Goal: Use online tool/utility: Utilize a website feature to perform a specific function

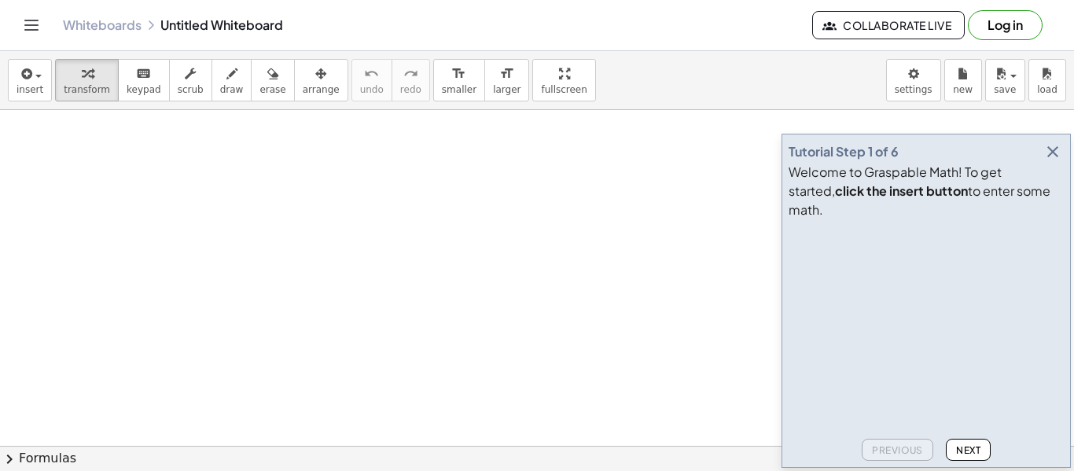
click at [1058, 161] on icon "button" at bounding box center [1052, 151] width 19 height 19
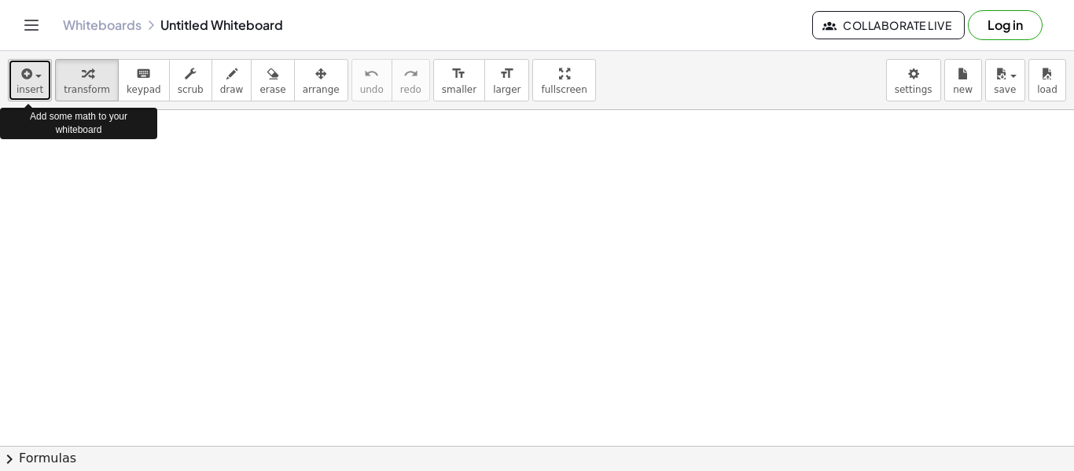
click at [32, 90] on span "insert" at bounding box center [30, 89] width 27 height 11
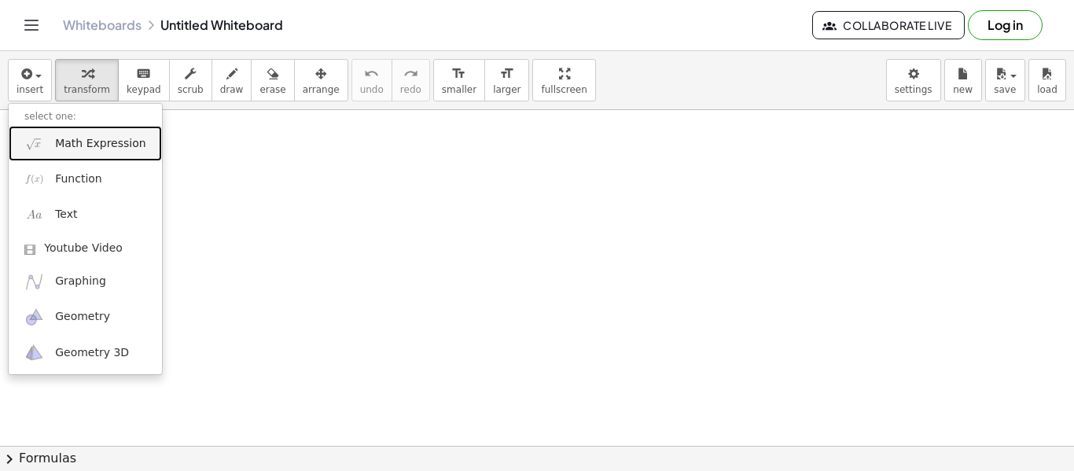
click at [83, 141] on span "Math Expression" at bounding box center [100, 144] width 90 height 16
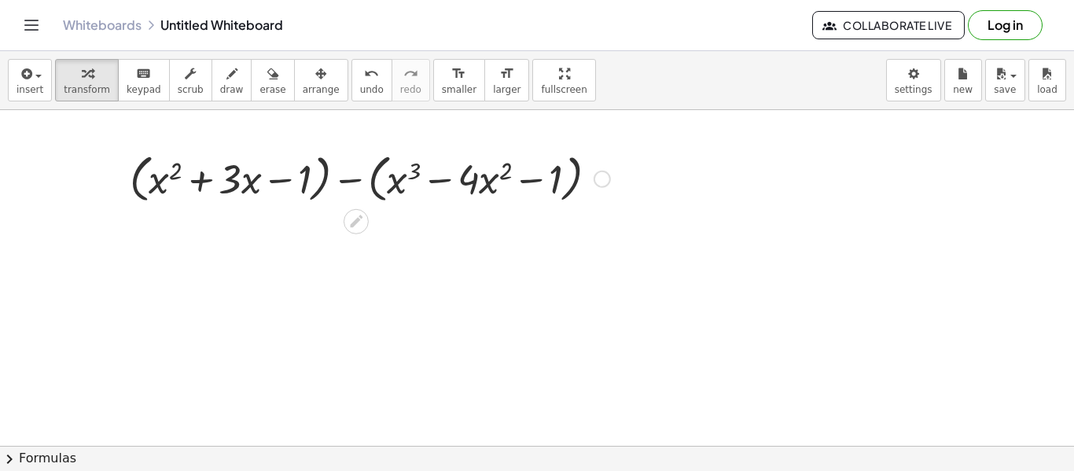
click at [376, 173] on div at bounding box center [370, 178] width 496 height 60
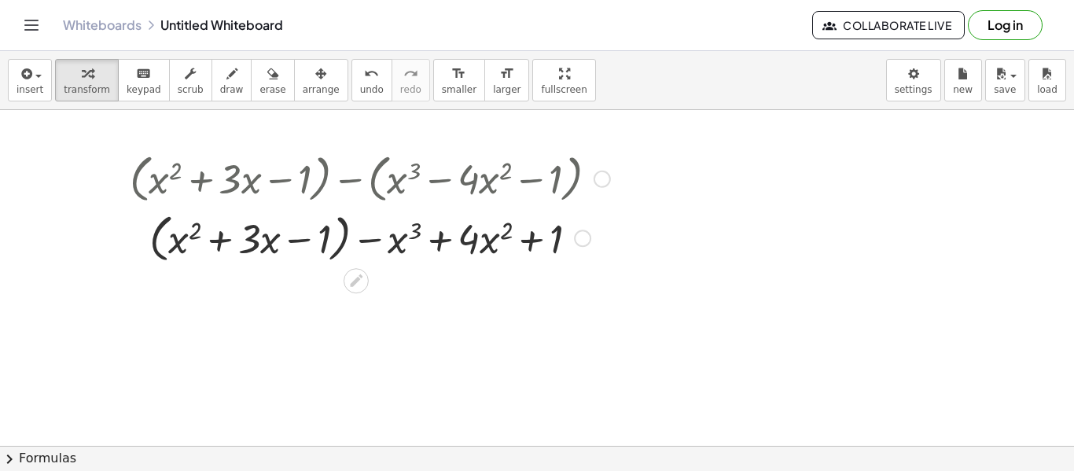
click at [344, 237] on div at bounding box center [370, 237] width 496 height 60
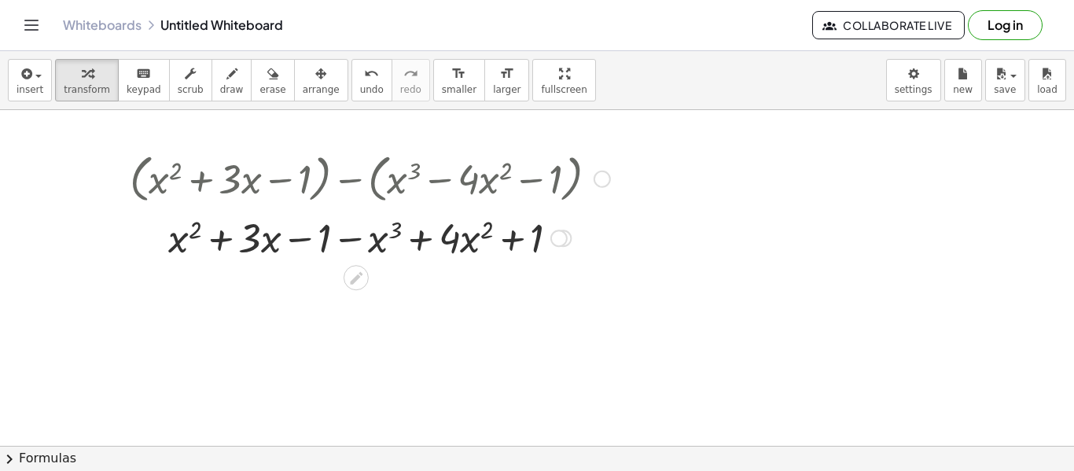
drag, startPoint x: 549, startPoint y: 170, endPoint x: 538, endPoint y: 172, distance: 11.3
click at [538, 172] on div at bounding box center [370, 178] width 496 height 60
click at [356, 200] on div at bounding box center [370, 178] width 496 height 60
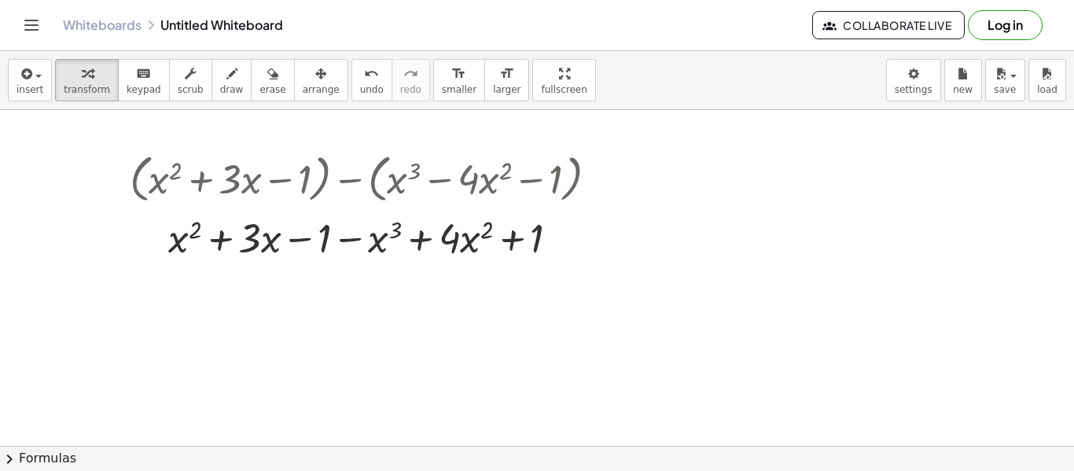
click at [351, 280] on icon at bounding box center [355, 278] width 17 height 17
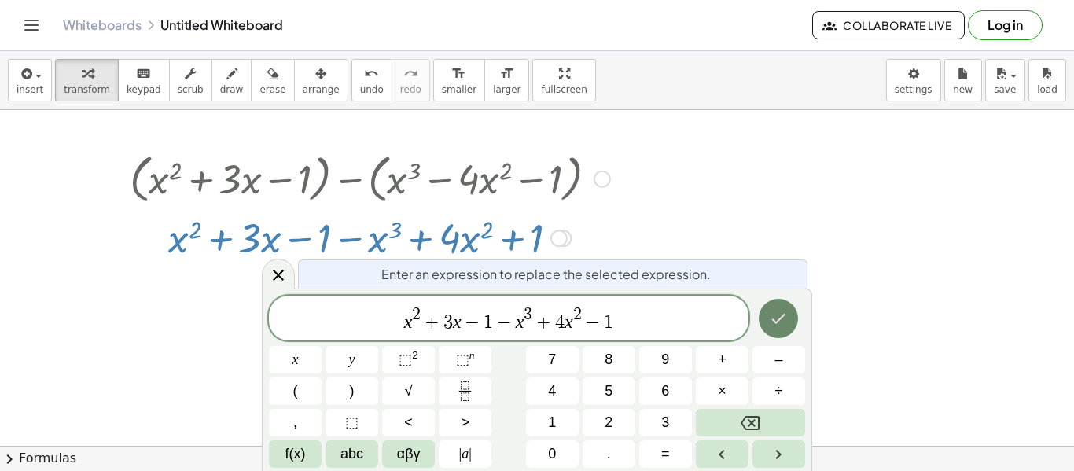
click at [768, 327] on button "Done" at bounding box center [777, 318] width 39 height 39
click at [769, 317] on icon "Done" at bounding box center [778, 318] width 19 height 19
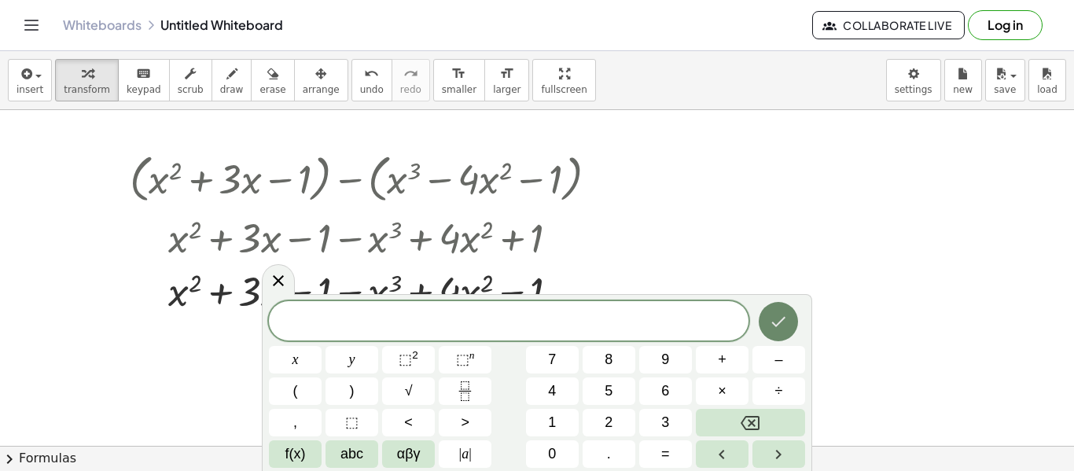
click at [774, 324] on icon "Done" at bounding box center [779, 322] width 14 height 10
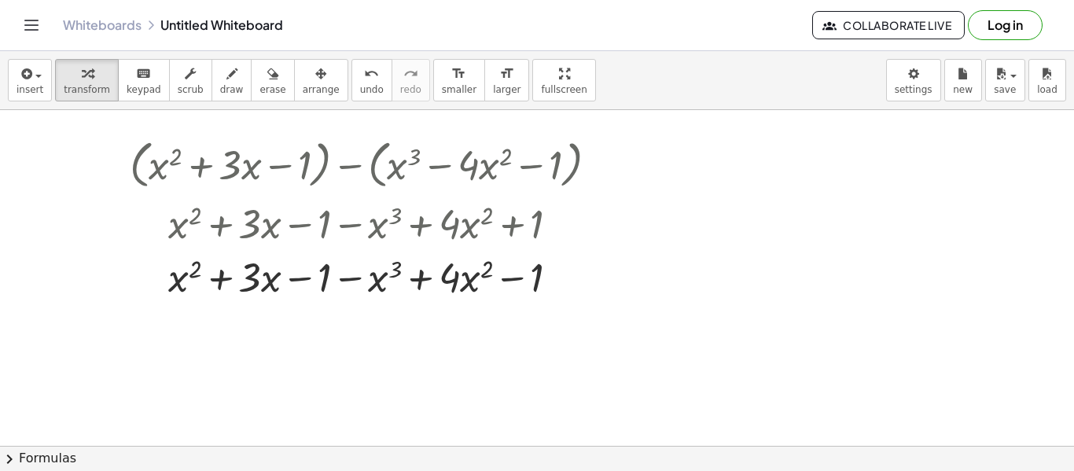
scroll to position [26, 0]
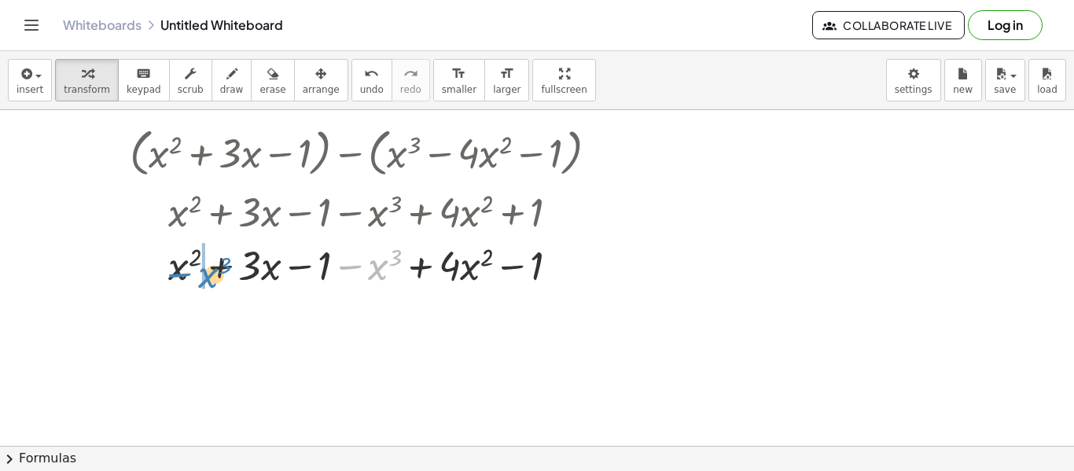
drag, startPoint x: 380, startPoint y: 269, endPoint x: 214, endPoint y: 277, distance: 166.8
click at [214, 277] on div at bounding box center [370, 263] width 496 height 53
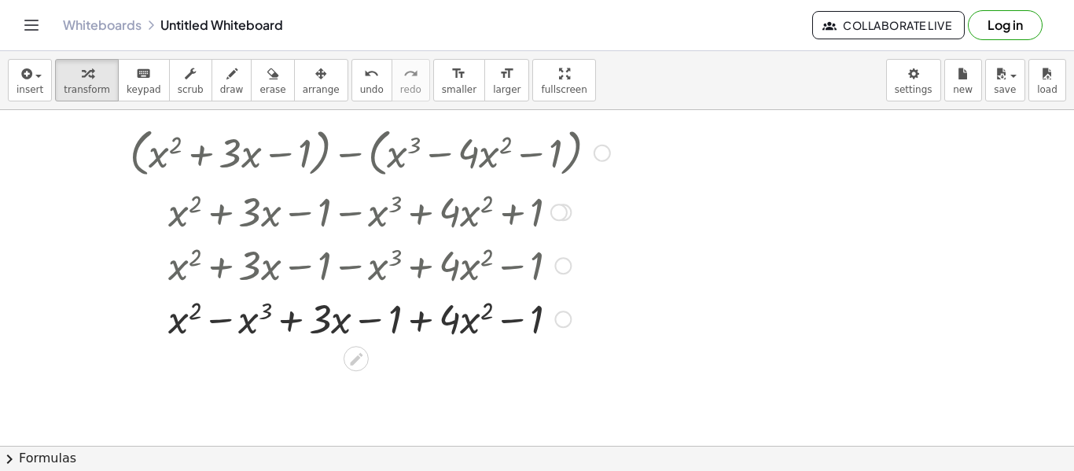
click at [227, 317] on div at bounding box center [370, 317] width 496 height 53
drag, startPoint x: 343, startPoint y: 357, endPoint x: 214, endPoint y: 326, distance: 132.5
click at [214, 326] on div at bounding box center [370, 317] width 496 height 53
click at [222, 320] on div at bounding box center [370, 317] width 496 height 53
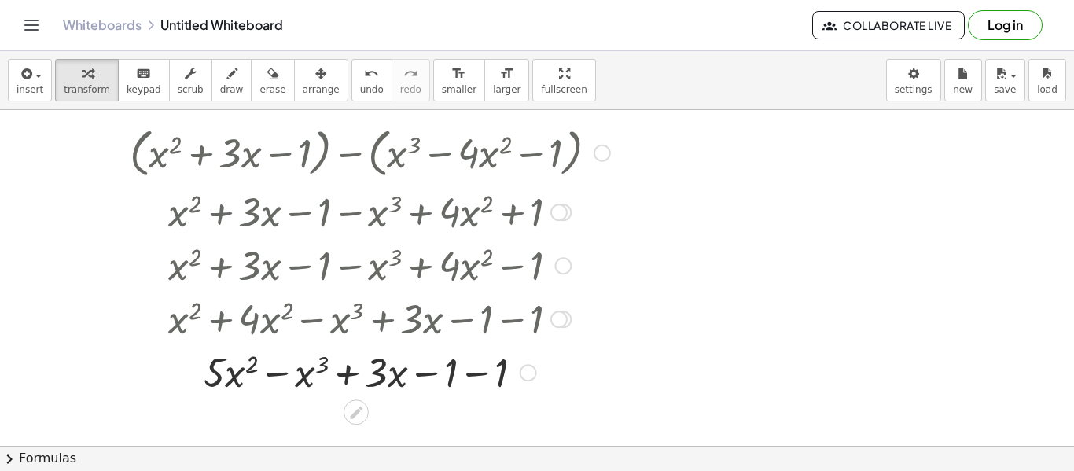
click at [275, 373] on div at bounding box center [370, 370] width 496 height 53
drag, startPoint x: 380, startPoint y: 374, endPoint x: 265, endPoint y: 380, distance: 115.7
click at [265, 380] on div at bounding box center [370, 370] width 496 height 53
click at [273, 376] on div at bounding box center [370, 370] width 496 height 53
drag, startPoint x: 339, startPoint y: 376, endPoint x: 409, endPoint y: 373, distance: 70.8
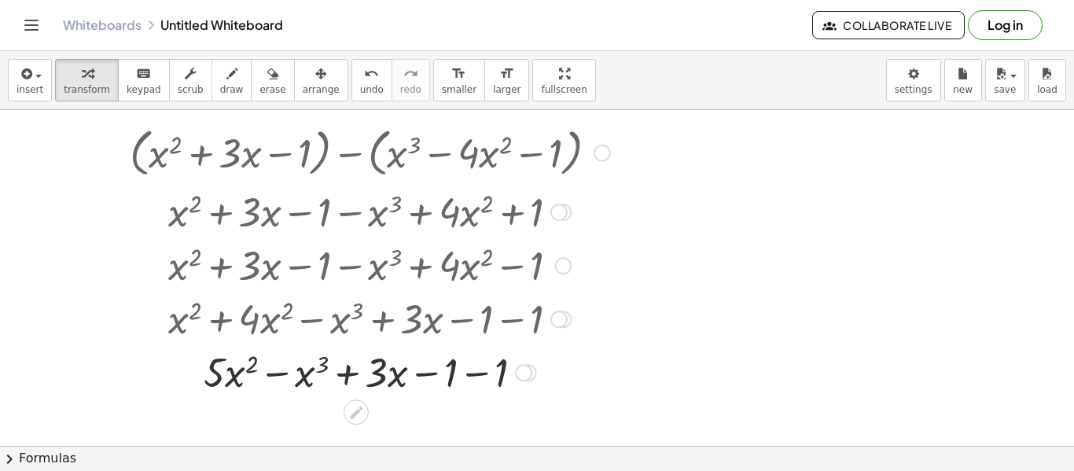
click at [467, 373] on div at bounding box center [370, 370] width 496 height 53
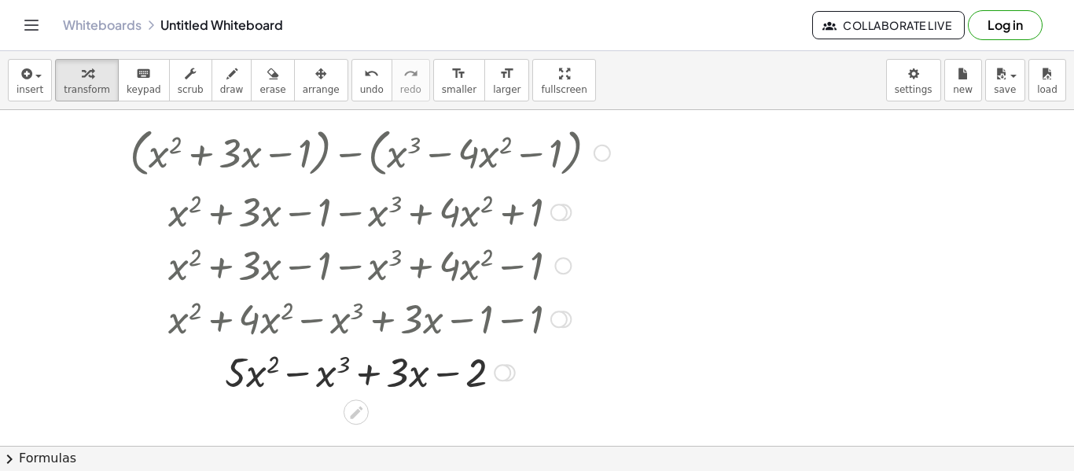
click at [298, 376] on div at bounding box center [370, 370] width 496 height 53
click at [369, 374] on div at bounding box center [370, 370] width 496 height 53
drag, startPoint x: 404, startPoint y: 373, endPoint x: 293, endPoint y: 373, distance: 110.8
click at [292, 373] on div at bounding box center [370, 370] width 496 height 53
click at [304, 370] on div at bounding box center [370, 370] width 496 height 53
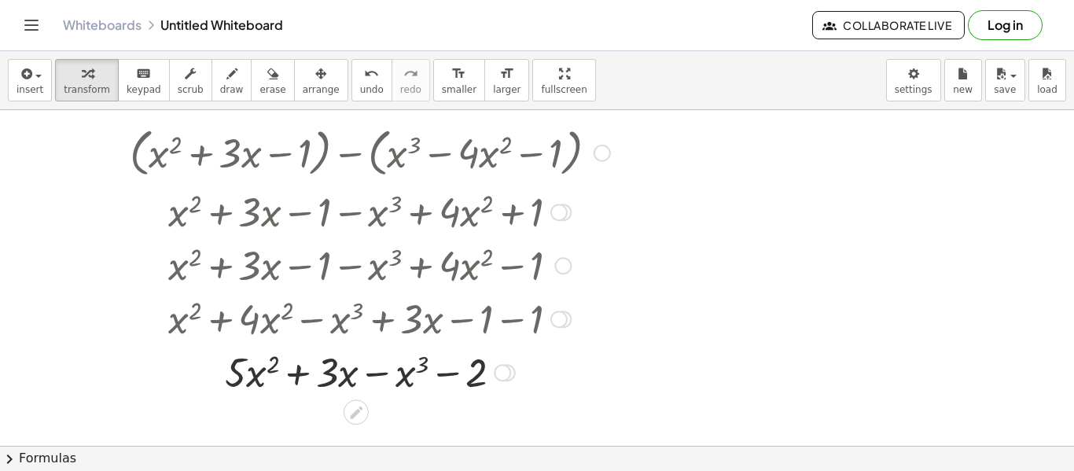
click at [445, 376] on div at bounding box center [370, 370] width 496 height 53
drag, startPoint x: 463, startPoint y: 372, endPoint x: 337, endPoint y: 380, distance: 126.0
click at [337, 380] on div at bounding box center [370, 370] width 496 height 53
click at [383, 375] on div at bounding box center [370, 370] width 496 height 53
